Goal: Task Accomplishment & Management: Manage account settings

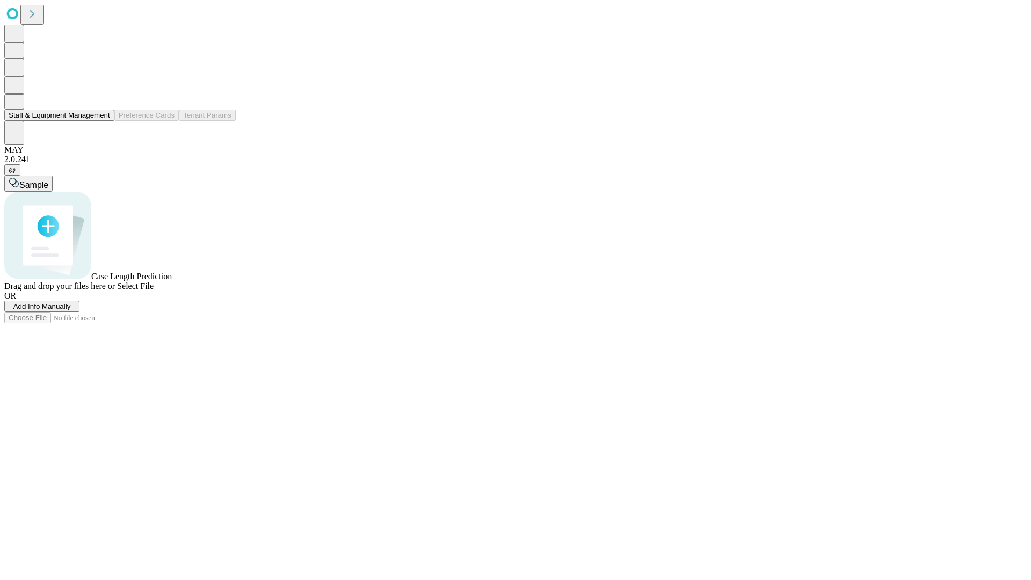
click at [103, 121] on button "Staff & Equipment Management" at bounding box center [59, 115] width 110 height 11
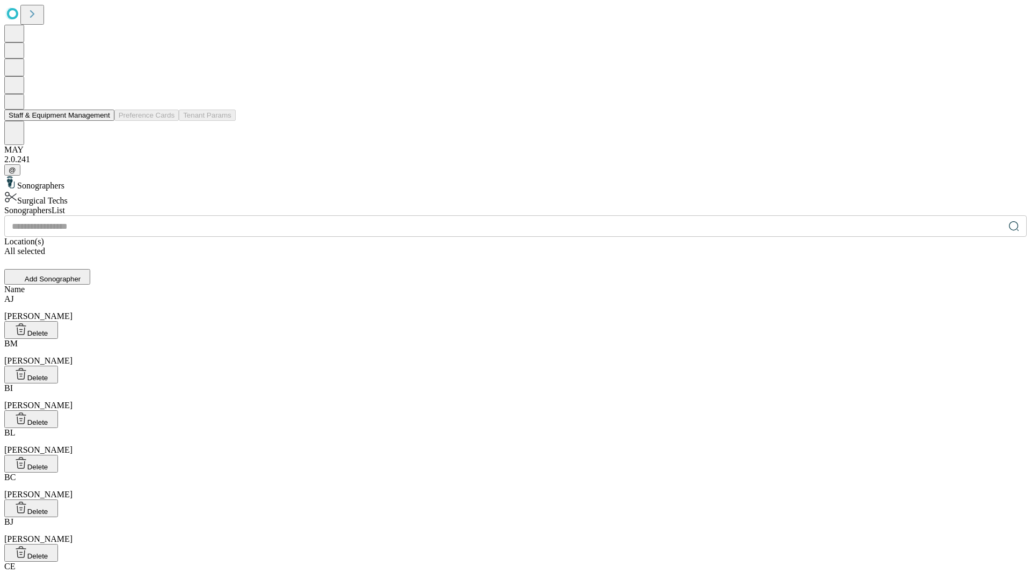
click at [103, 121] on button "Staff & Equipment Management" at bounding box center [59, 115] width 110 height 11
